Goal: Complete application form: Complete application form

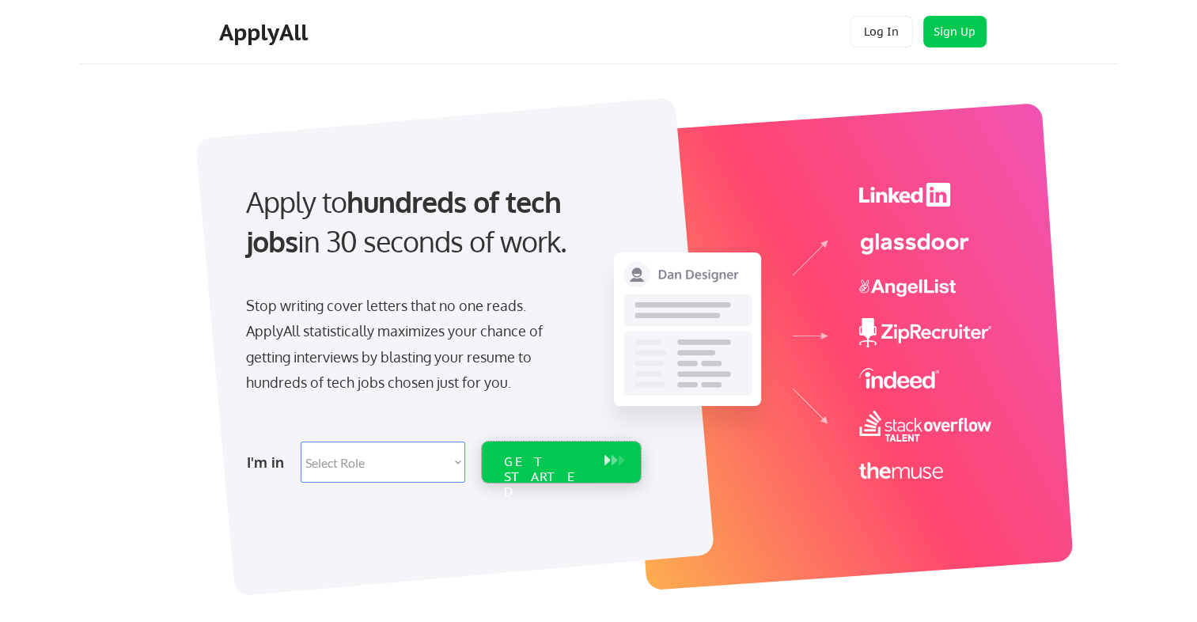
click at [554, 461] on div "GET STARTED" at bounding box center [546, 477] width 85 height 46
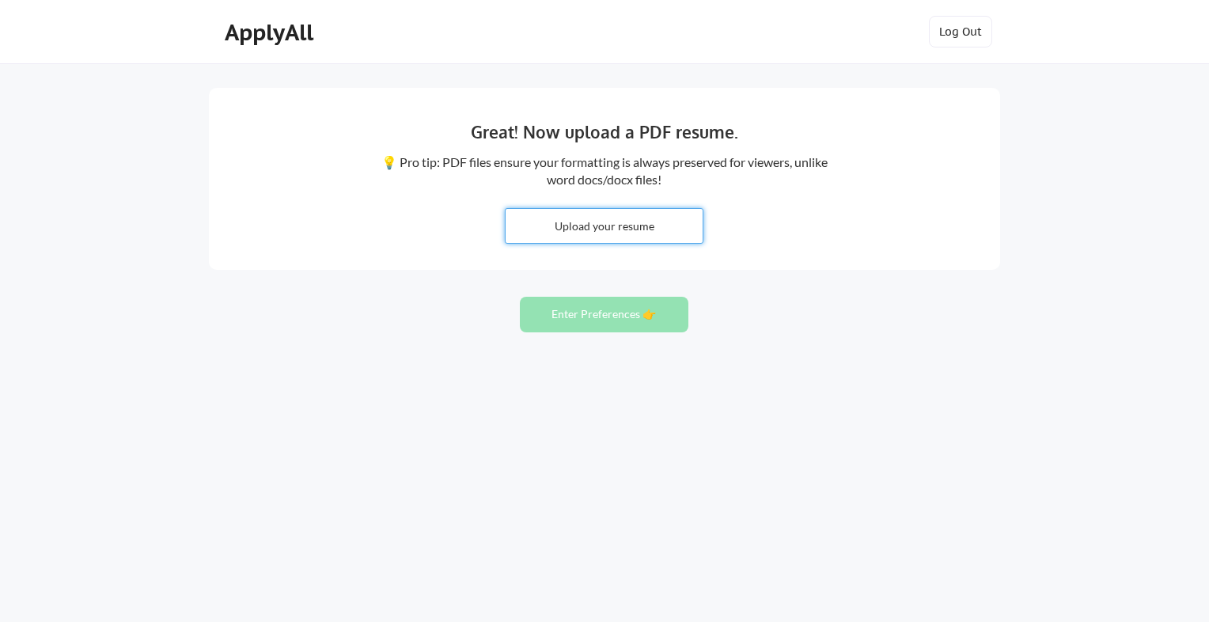
click at [605, 229] on input "file" at bounding box center [603, 226] width 197 height 34
type input "C:\fakepath\Nicolau Oliveira CV 2024 P (3)-compressed (2).pdf"
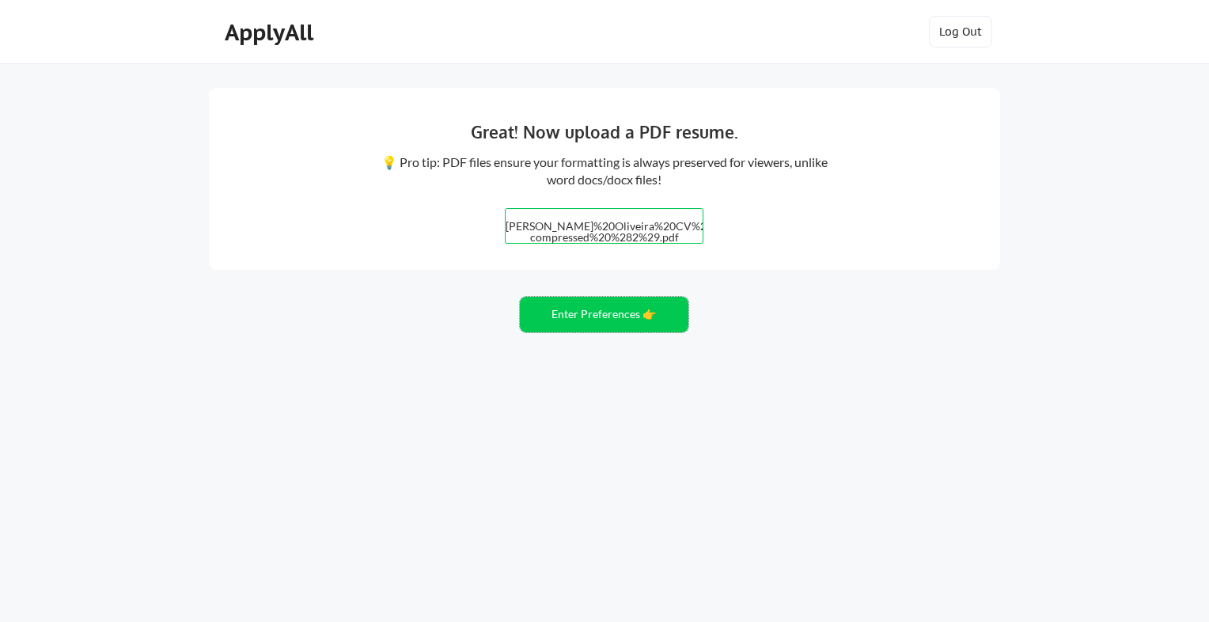
drag, startPoint x: 594, startPoint y: 315, endPoint x: 654, endPoint y: 391, distance: 96.8
click at [654, 391] on div "Great! Now upload a PDF resume. 💡 Pro tip: PDF files ensure your formatting is …" at bounding box center [604, 311] width 1209 height 622
click at [592, 313] on button "Enter Preferences 👉" at bounding box center [604, 315] width 168 height 36
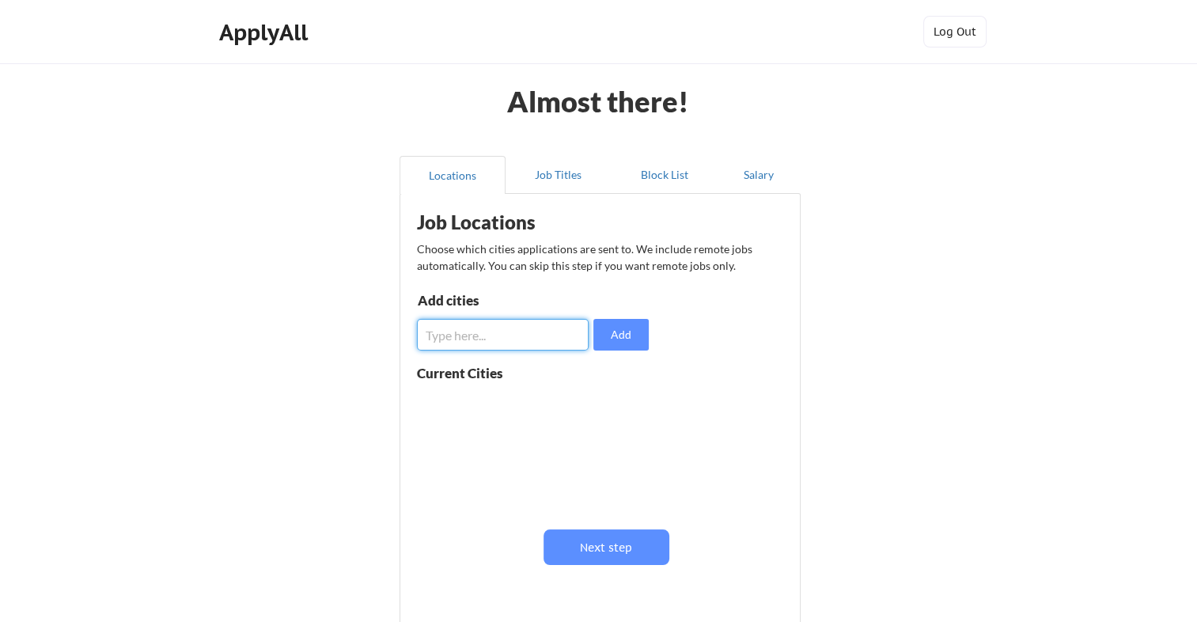
click at [456, 335] on input "input" at bounding box center [503, 335] width 172 height 32
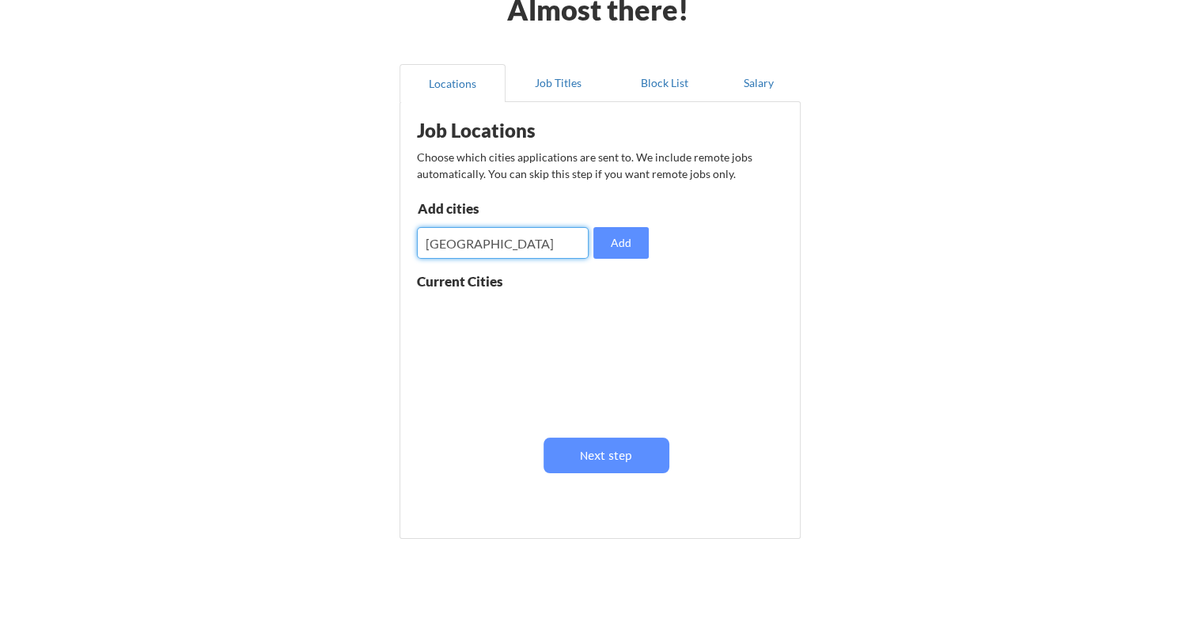
scroll to position [93, 0]
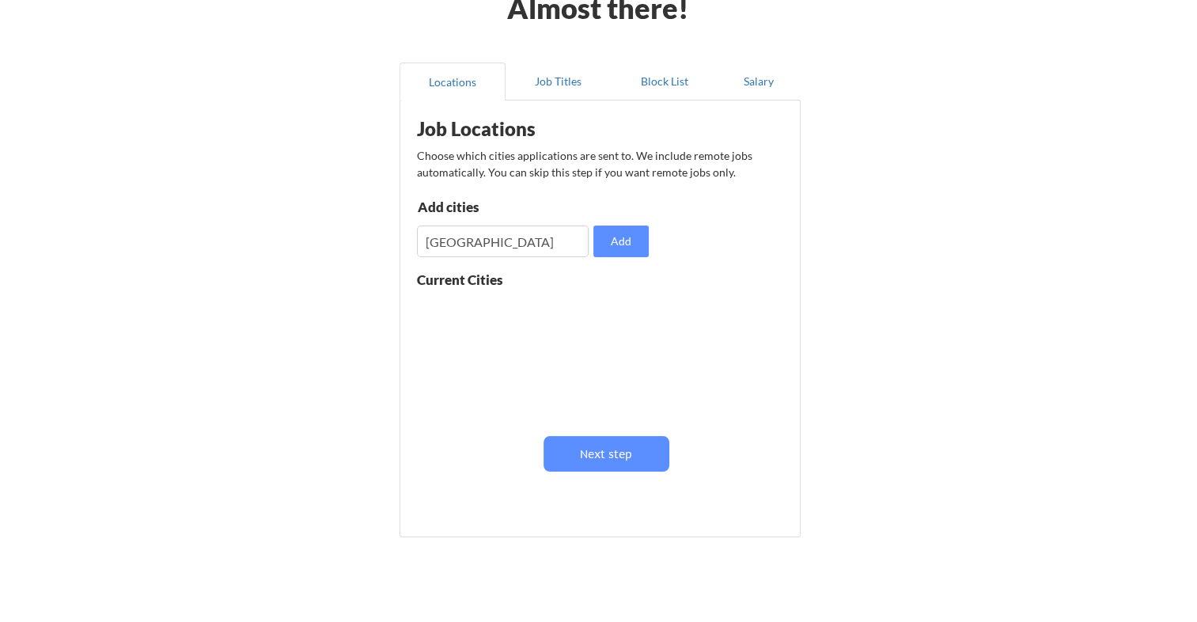
click at [660, 390] on div "Job Locations Choose which cities applications are sent to. We include remote j…" at bounding box center [603, 312] width 390 height 409
click at [445, 299] on div at bounding box center [516, 356] width 199 height 125
click at [490, 239] on input "input" at bounding box center [503, 241] width 172 height 32
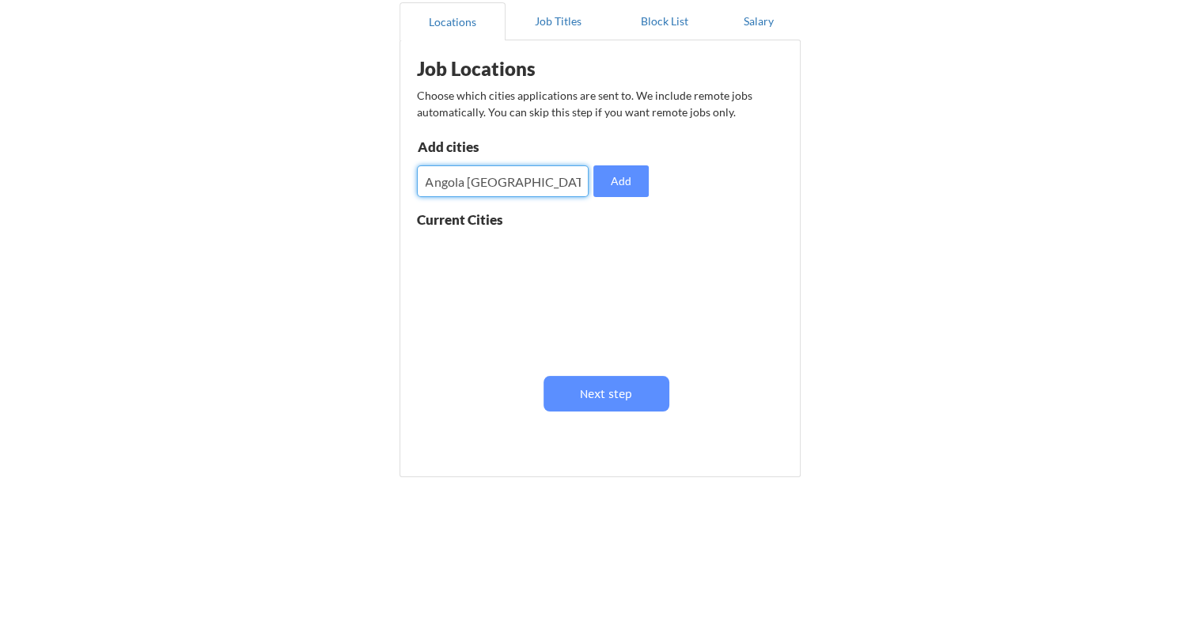
click at [465, 184] on input "input" at bounding box center [503, 181] width 172 height 32
type input "luanda"
click at [619, 174] on button "Add" at bounding box center [620, 181] width 55 height 32
click at [465, 186] on input "input" at bounding box center [503, 181] width 172 height 32
type input "soyo"
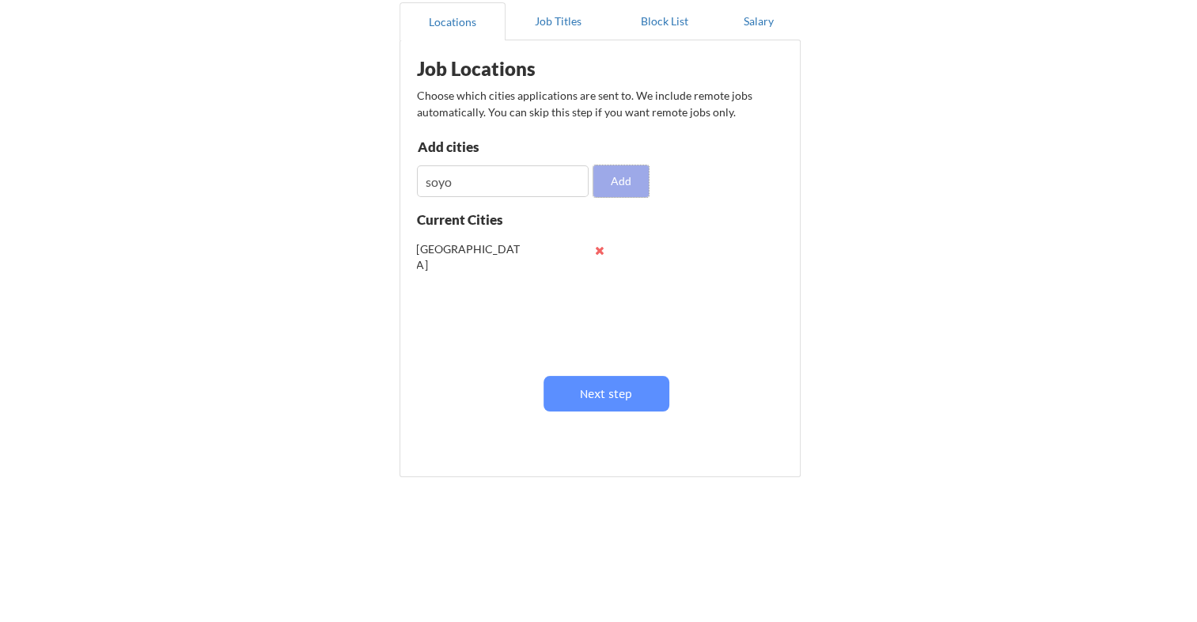
click at [630, 176] on button "Add" at bounding box center [620, 181] width 55 height 32
click at [466, 188] on input "input" at bounding box center [503, 181] width 172 height 32
type input "lobito"
click at [625, 178] on button "Add" at bounding box center [620, 181] width 55 height 32
click at [499, 179] on input "input" at bounding box center [503, 181] width 172 height 32
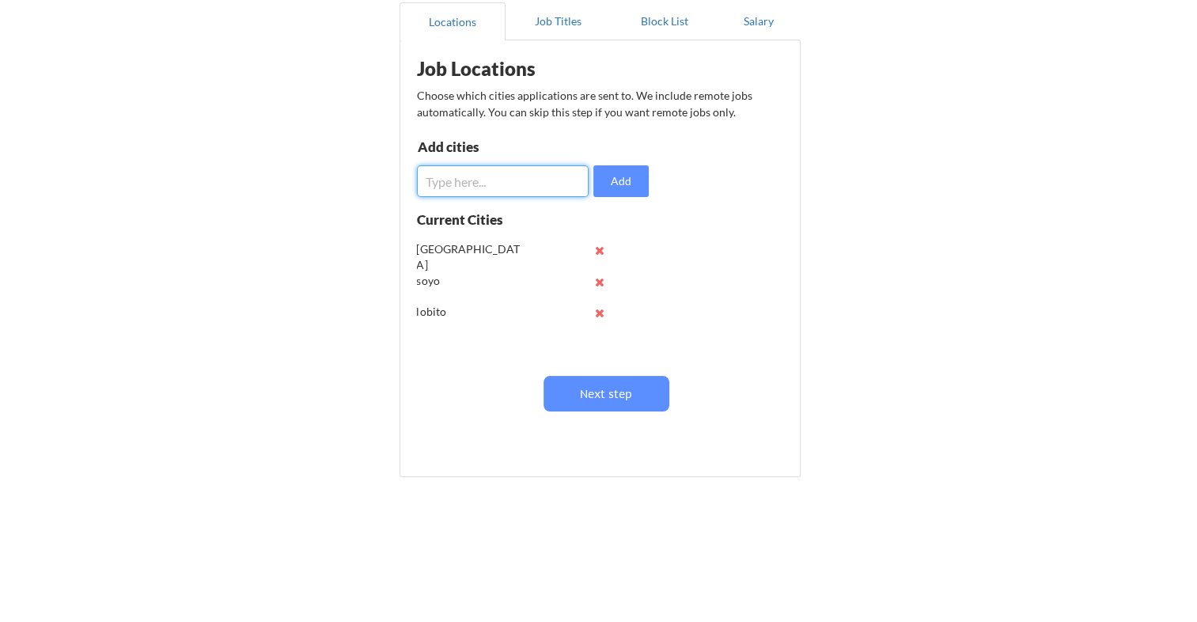
click at [442, 187] on input "input" at bounding box center [503, 181] width 172 height 32
type input "cabinda"
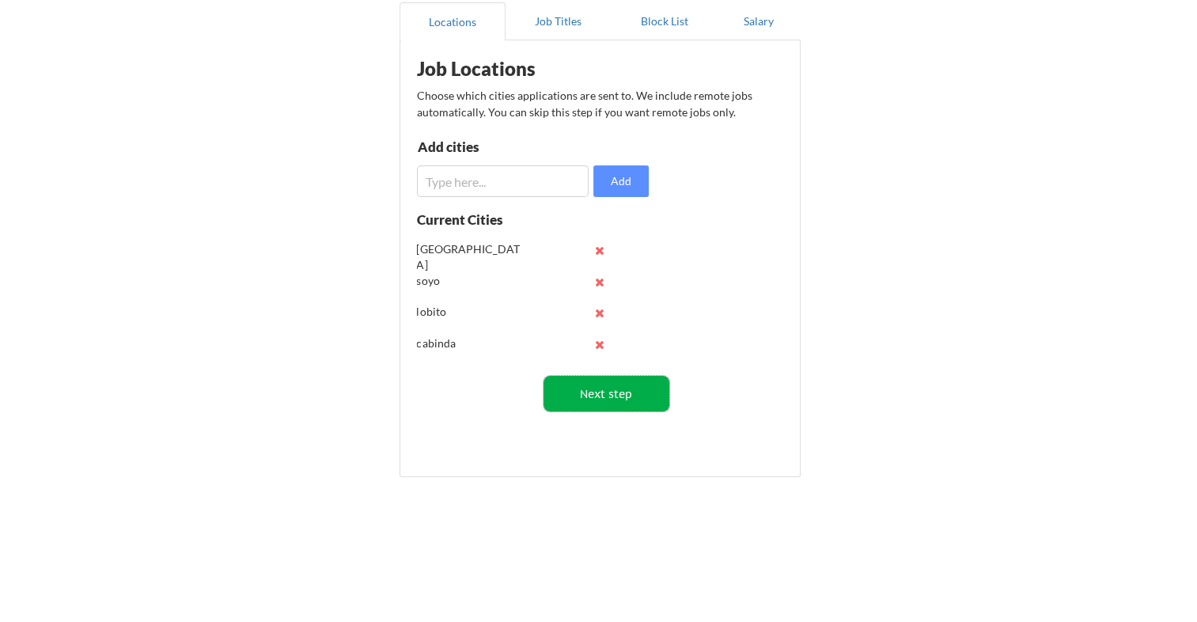
click at [618, 378] on button "Next step" at bounding box center [606, 394] width 126 height 36
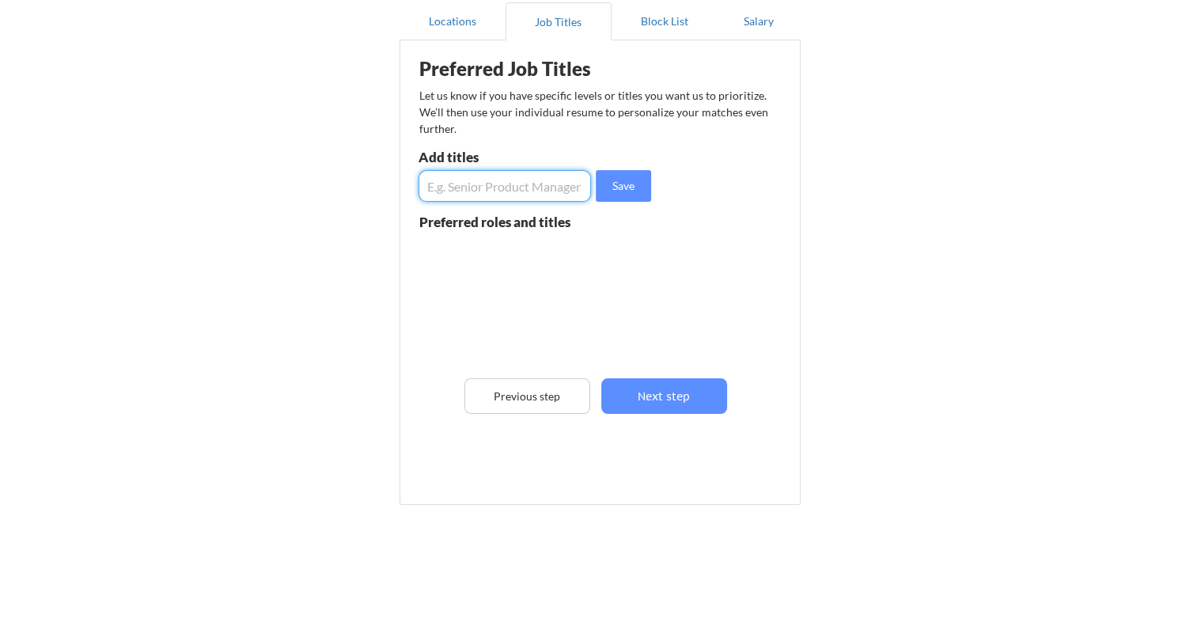
click at [463, 187] on input "input" at bounding box center [504, 186] width 172 height 32
click at [458, 182] on input "input" at bounding box center [504, 186] width 172 height 32
type input "Procurement and supply chain"
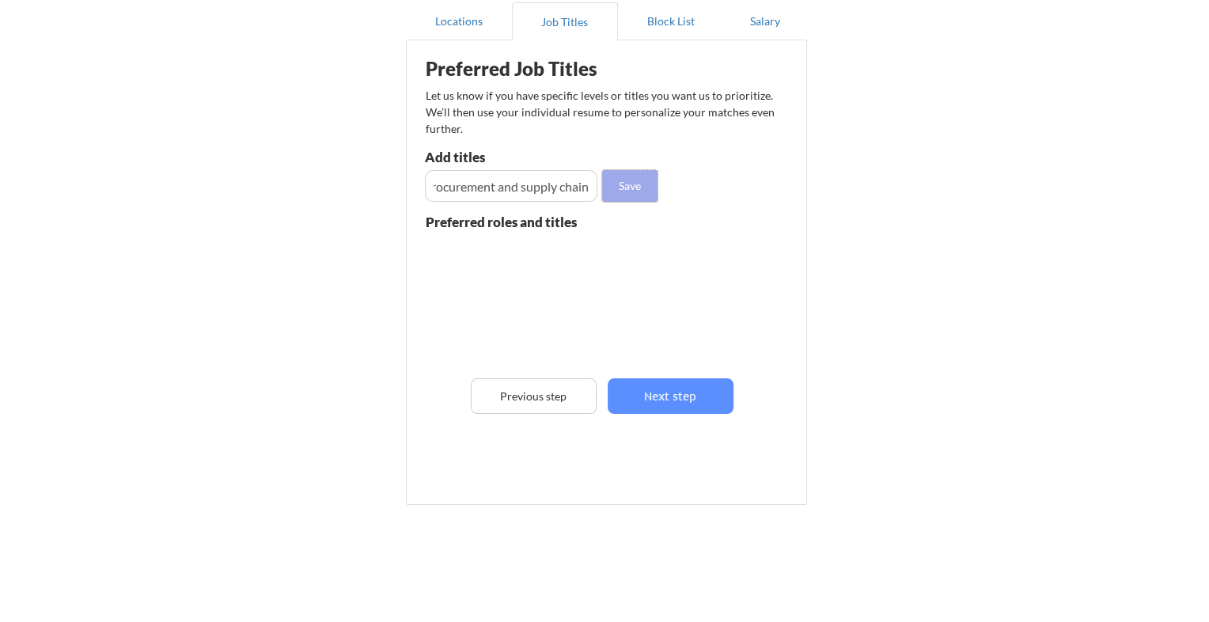
scroll to position [0, 0]
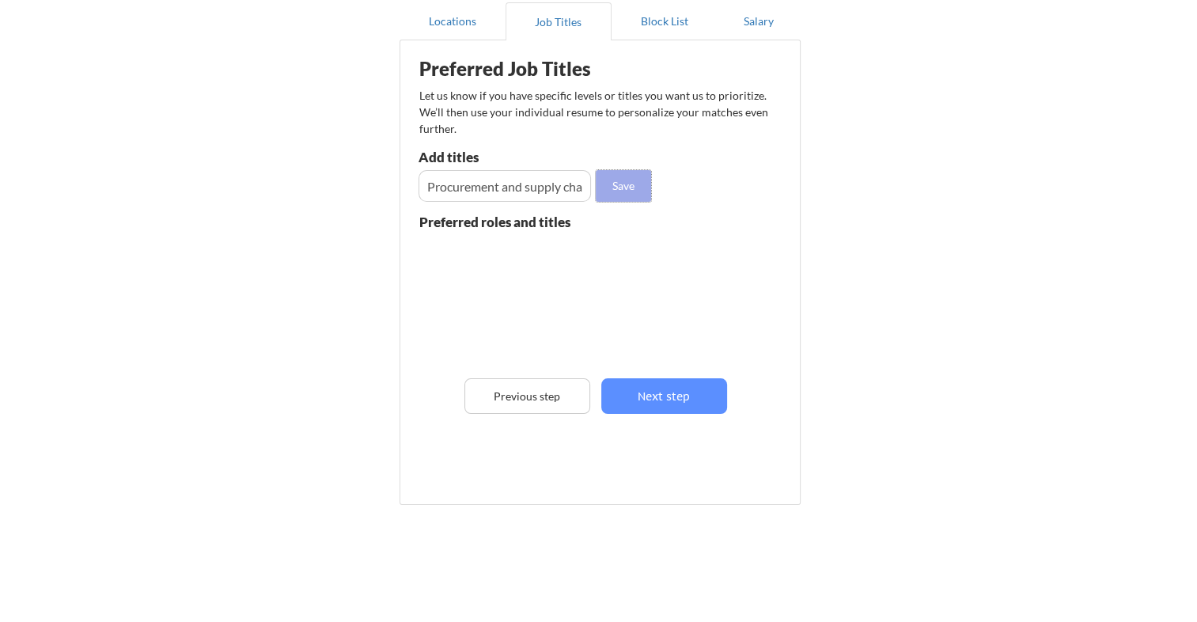
click at [626, 187] on button "Save" at bounding box center [623, 186] width 55 height 32
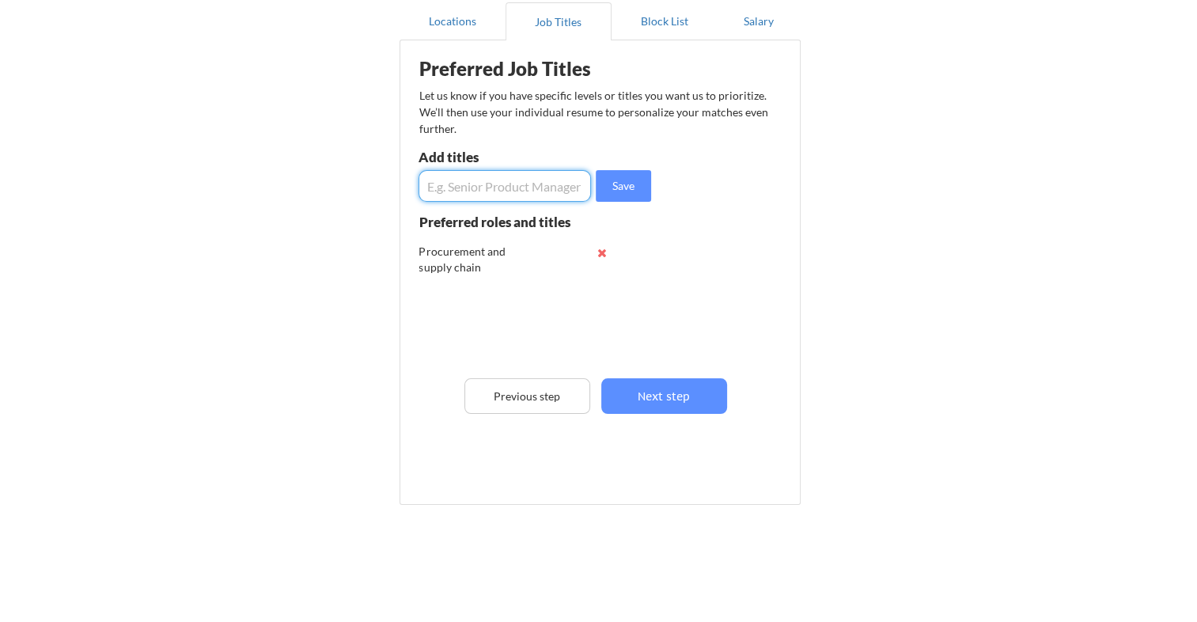
click at [456, 184] on input "input" at bounding box center [504, 186] width 172 height 32
type input "H"
type input "Logistic"
click at [624, 182] on button "Save" at bounding box center [623, 186] width 55 height 32
click at [465, 190] on input "input" at bounding box center [504, 186] width 172 height 32
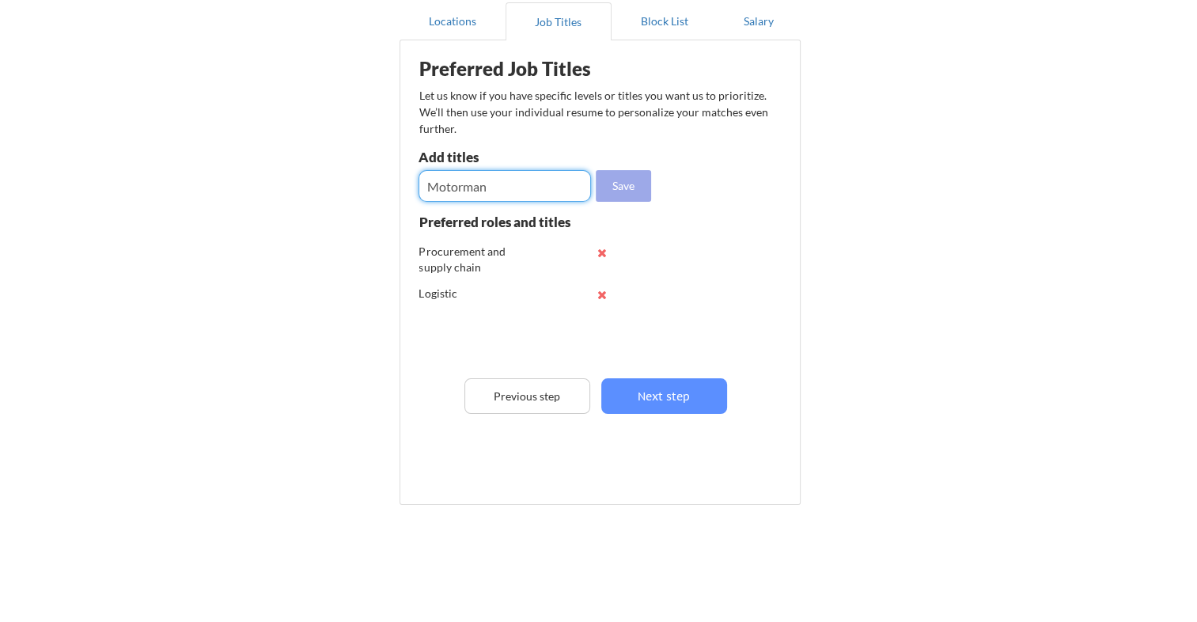
type input "Motorman"
click at [630, 179] on button "Save" at bounding box center [623, 186] width 55 height 32
click at [480, 185] on input "input" at bounding box center [504, 186] width 172 height 32
type input "Hse Advisor"
click at [624, 180] on button "Save" at bounding box center [623, 186] width 55 height 32
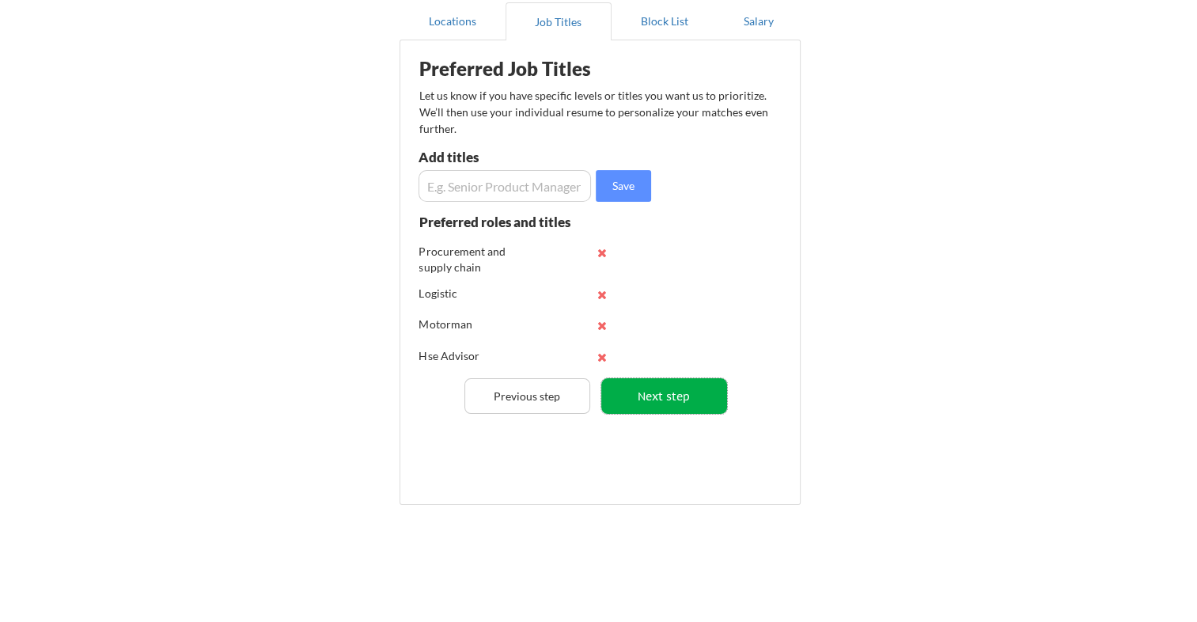
click at [671, 393] on button "Next step" at bounding box center [664, 396] width 126 height 36
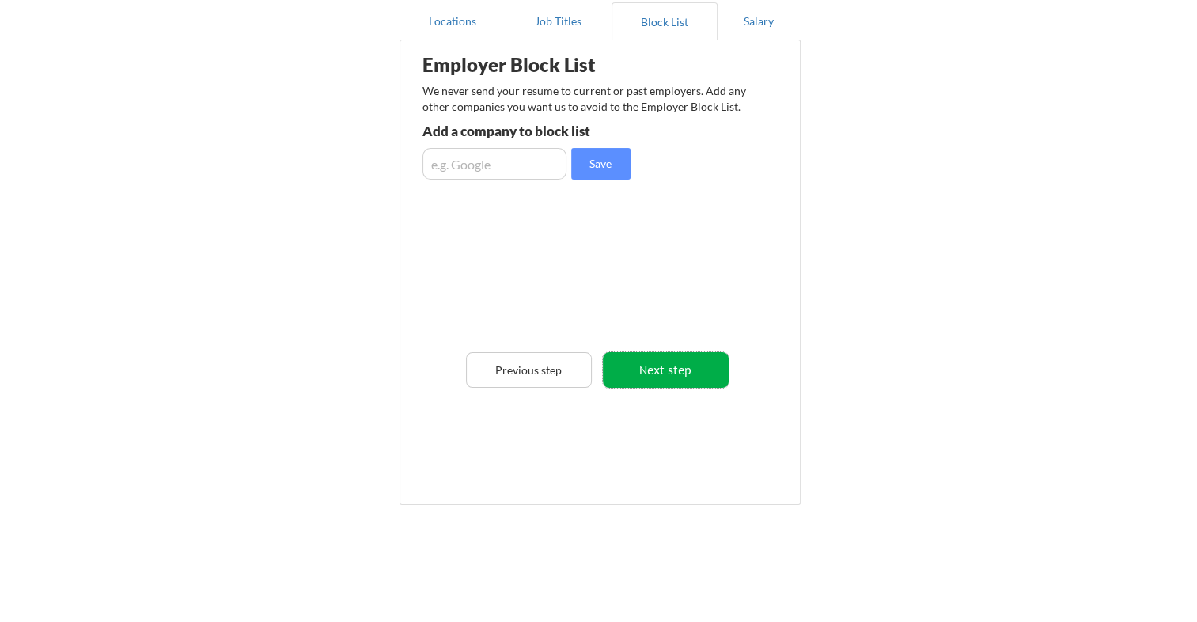
click at [679, 374] on button "Next step" at bounding box center [666, 370] width 126 height 36
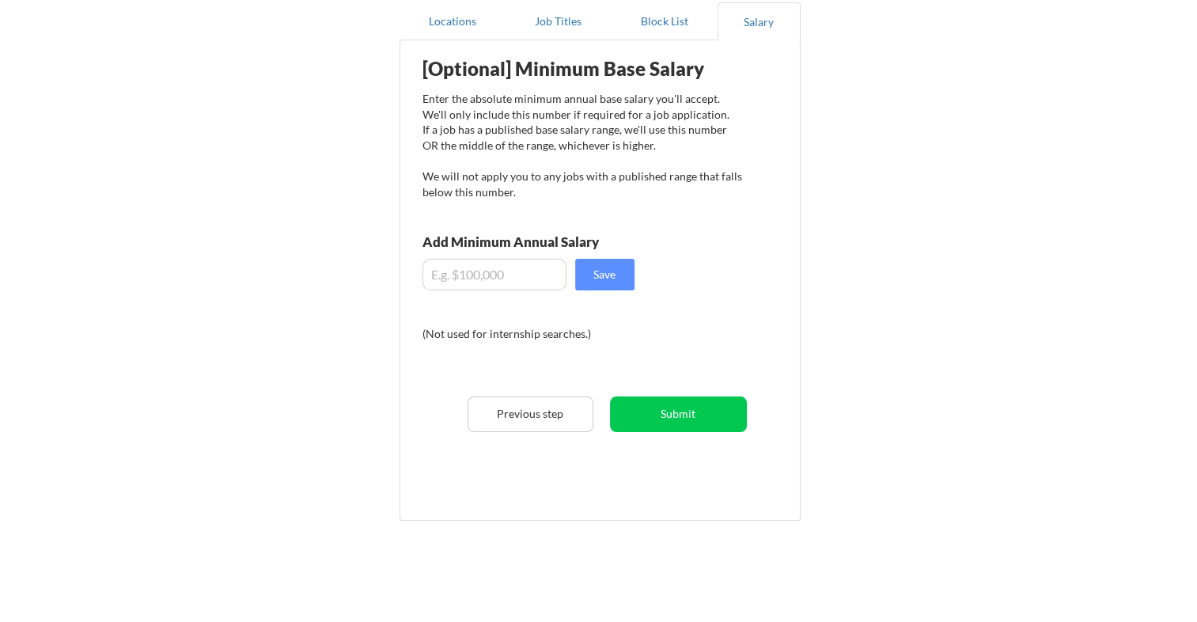
click at [465, 275] on input "input" at bounding box center [494, 275] width 144 height 32
type input "$1,500"
drag, startPoint x: 683, startPoint y: 411, endPoint x: 664, endPoint y: 334, distance: 80.0
click at [664, 334] on div "[Optional] Minimum Base Salary Enter the absolute minimum annual base salary yo…" at bounding box center [603, 274] width 390 height 452
click at [612, 261] on button "Save" at bounding box center [604, 275] width 59 height 32
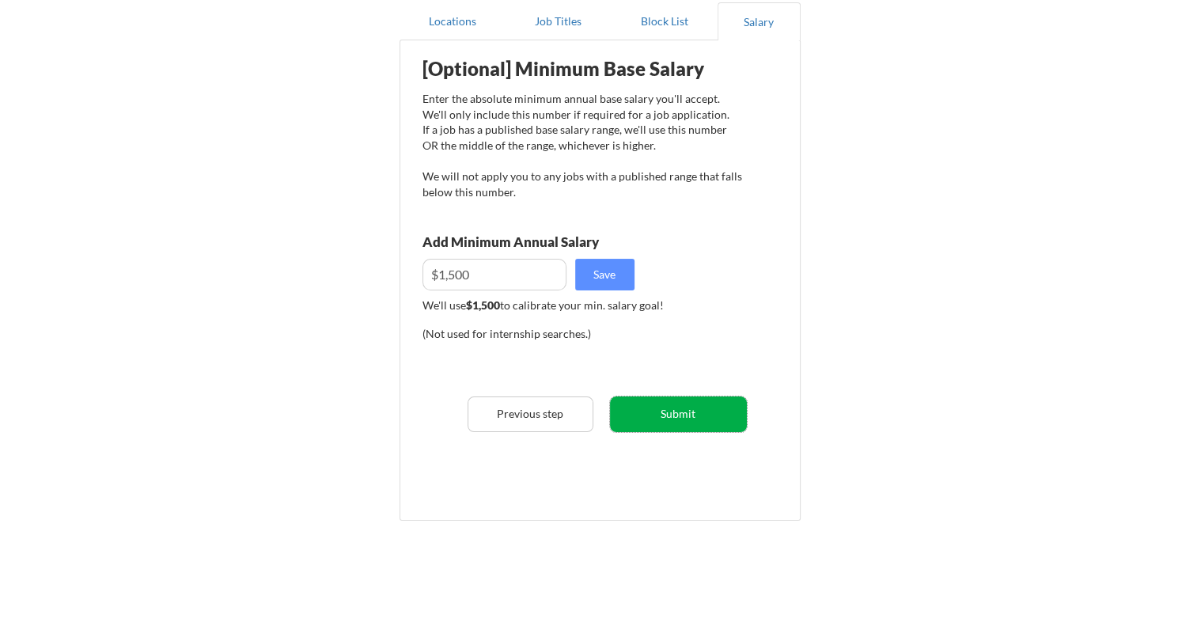
click at [680, 407] on button "Submit" at bounding box center [678, 414] width 137 height 36
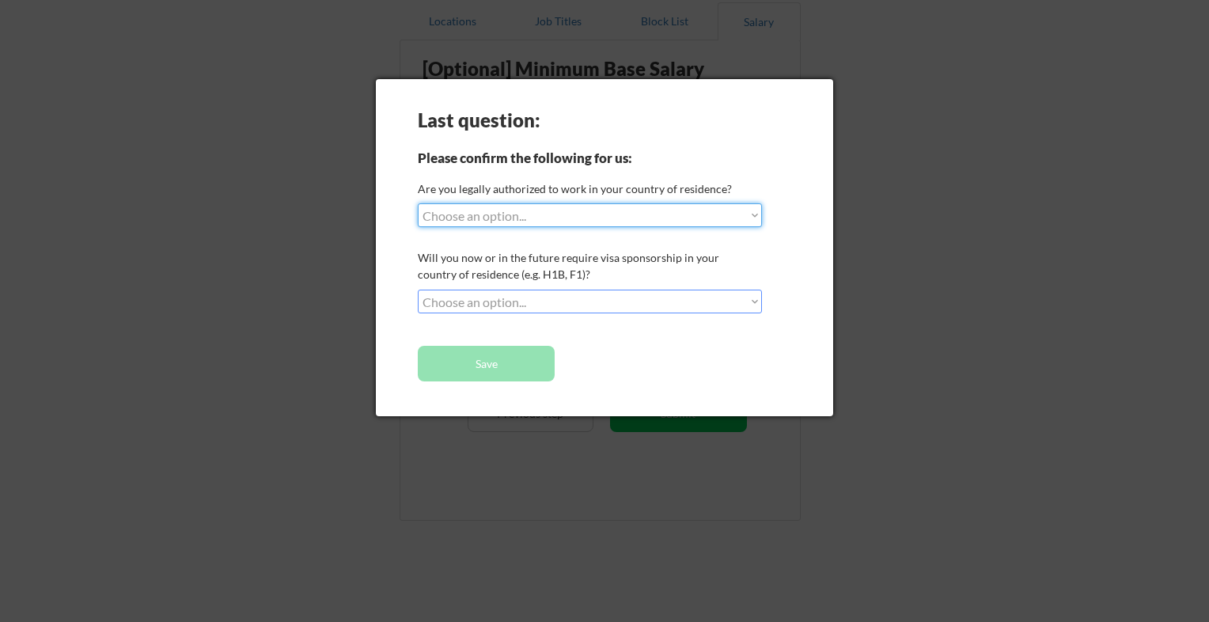
click at [628, 214] on select "Choose an option... Yes, I am a US Citizen Yes, I am a Canadian Citizen Yes, I …" at bounding box center [590, 215] width 344 height 24
select select ""yes__i_am_here_on_a_visa__h1b__opt__etc__""
click at [418, 203] on select "Choose an option... Yes, I am a US Citizen Yes, I am a Canadian Citizen Yes, I …" at bounding box center [590, 215] width 344 height 24
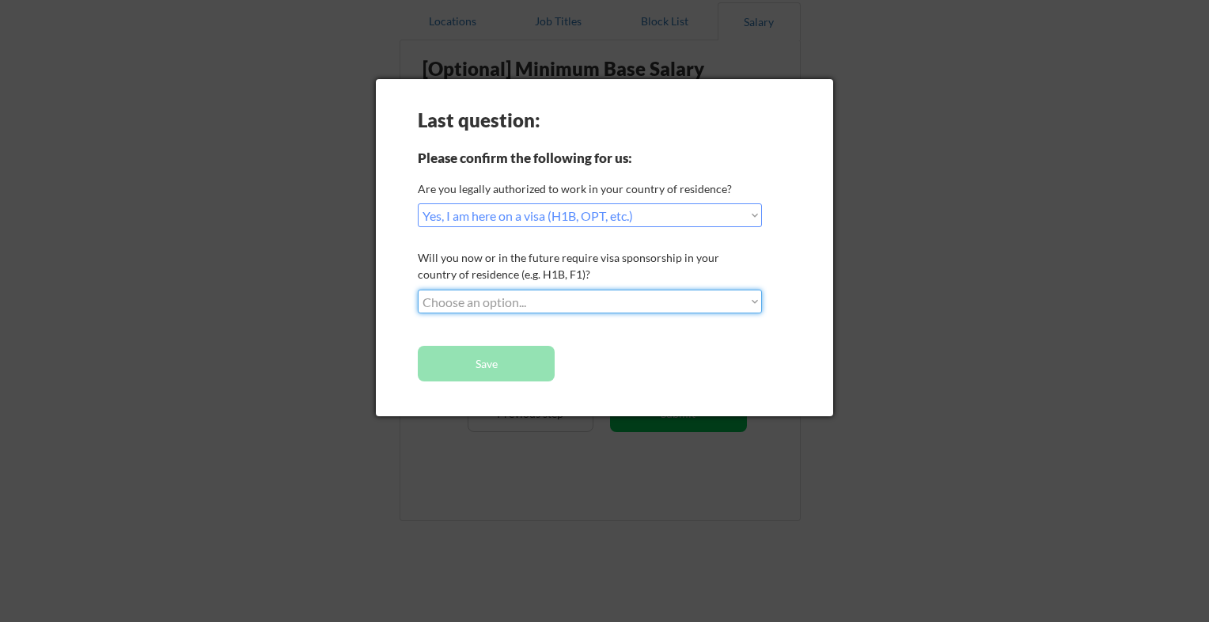
click at [753, 301] on select "Choose an option... No, I will not need sponsorship Yes, I will need sponsorship" at bounding box center [590, 301] width 344 height 24
select select ""yes__i_will_need_sponsorship""
click at [418, 289] on select "Choose an option... No, I will not need sponsorship Yes, I will need sponsorship" at bounding box center [590, 301] width 344 height 24
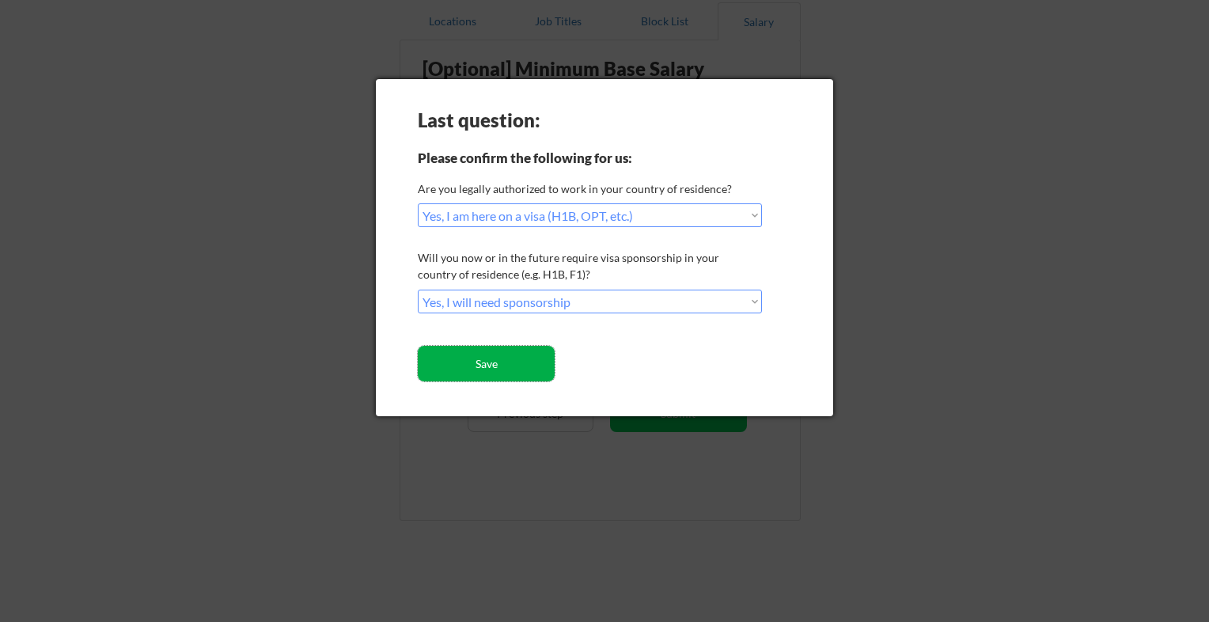
click at [513, 363] on button "Save" at bounding box center [486, 364] width 137 height 36
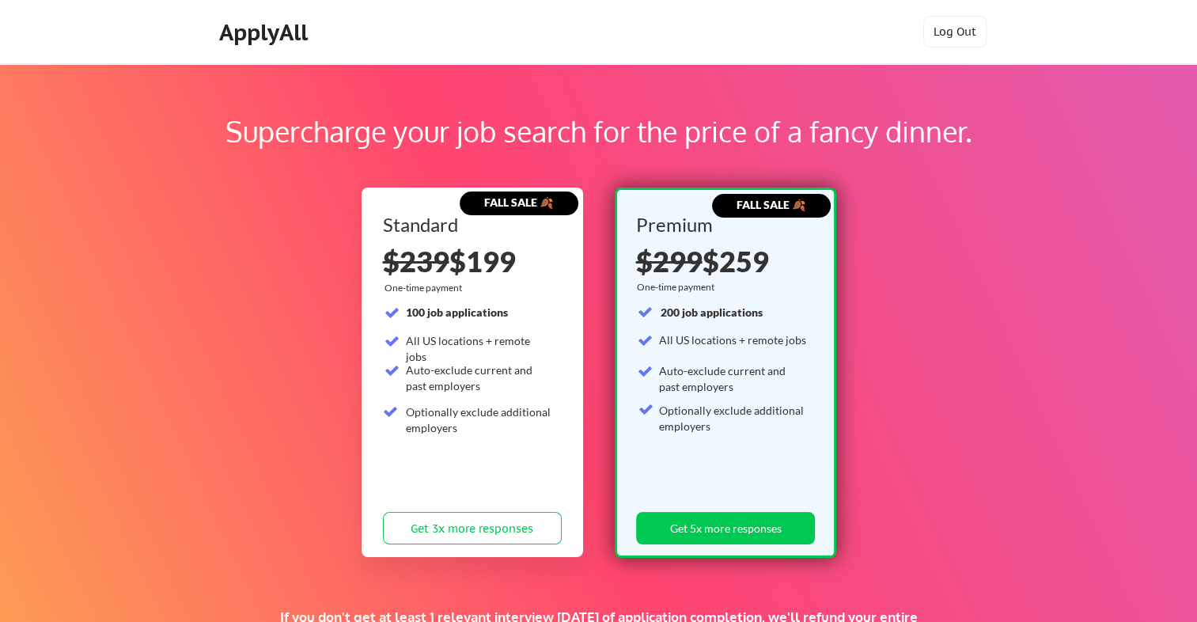
click at [622, 0] on div "ApplyAll Log Out" at bounding box center [598, 32] width 1197 height 64
click at [266, 31] on div "ApplyAll" at bounding box center [265, 32] width 93 height 27
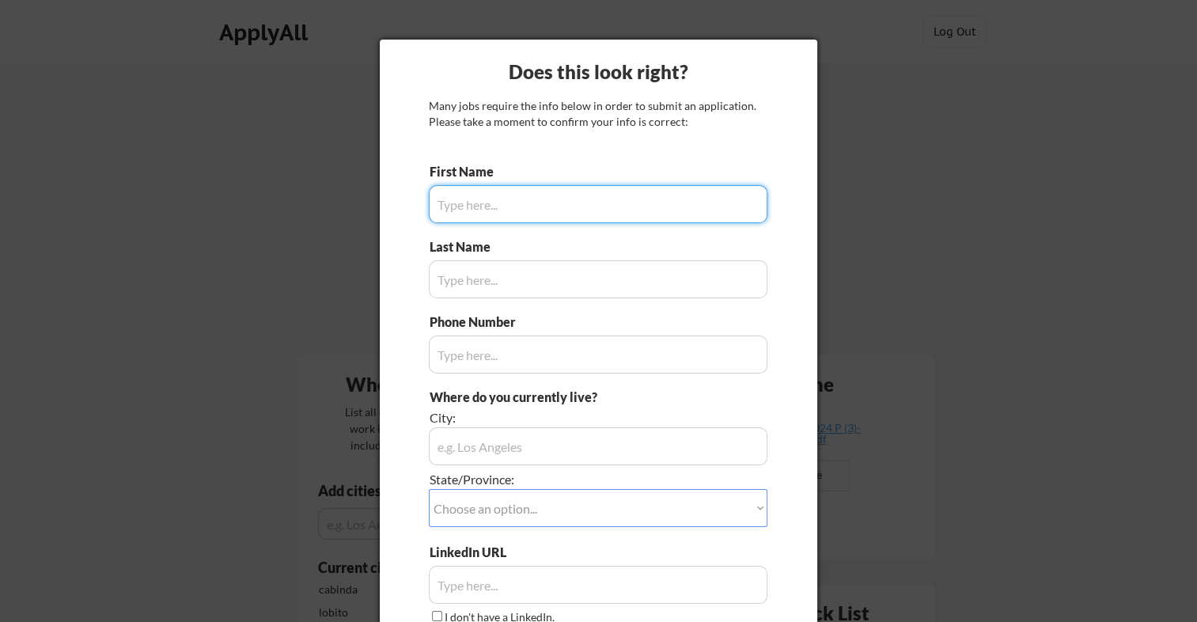
click at [482, 200] on input "input" at bounding box center [598, 204] width 339 height 38
